Goal: Information Seeking & Learning: Learn about a topic

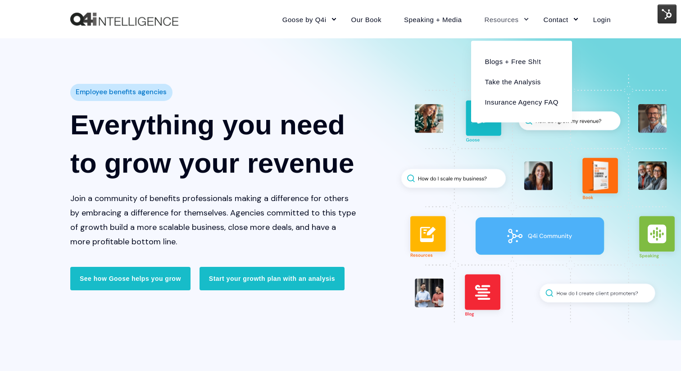
click at [505, 21] on link "Resources" at bounding box center [502, 19] width 59 height 39
click at [515, 63] on link "Blogs + Free Sh!t" at bounding box center [521, 61] width 87 height 20
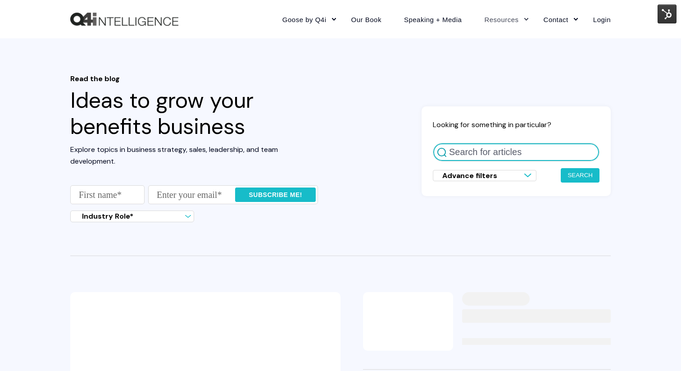
click at [471, 155] on input "Search for articles" at bounding box center [516, 152] width 167 height 18
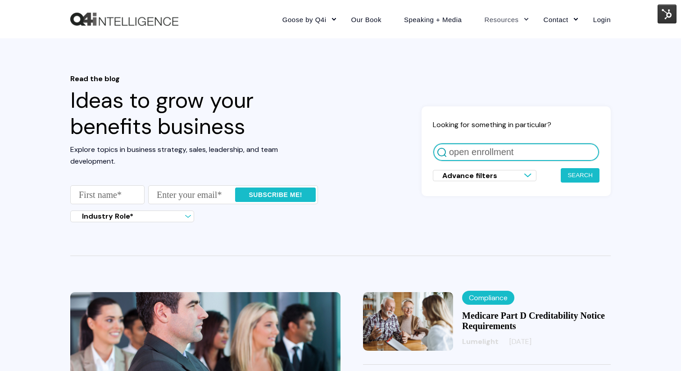
type input "open enrollment"
click at [561, 168] on button "Search" at bounding box center [580, 175] width 39 height 14
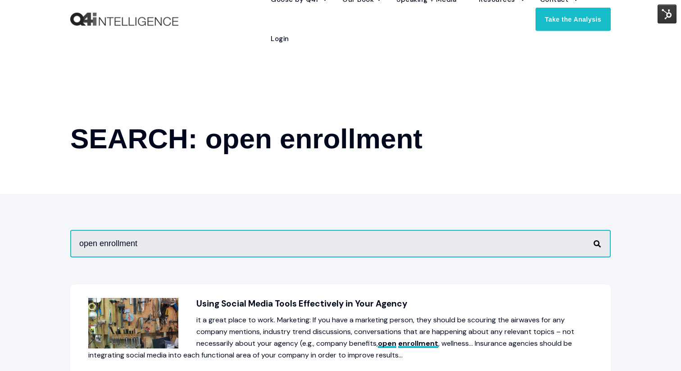
click at [133, 249] on input "open enrollment" at bounding box center [340, 243] width 541 height 27
click at [130, 244] on input "open enrollment" at bounding box center [340, 243] width 541 height 27
drag, startPoint x: 130, startPoint y: 244, endPoint x: 70, endPoint y: 244, distance: 59.5
click at [70, 244] on input "open enrollment" at bounding box center [340, 243] width 541 height 27
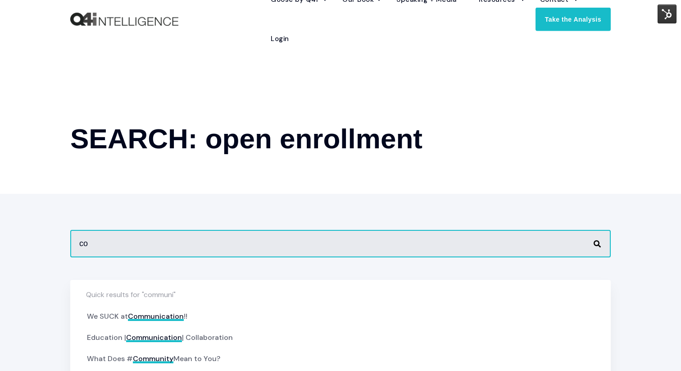
type input "c"
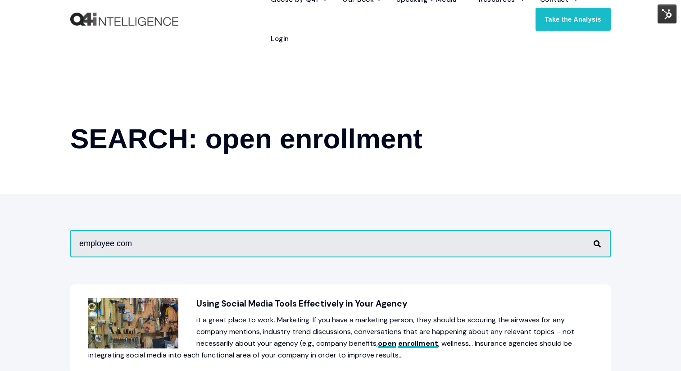
type input "employee comm"
